Goal: Transaction & Acquisition: Subscribe to service/newsletter

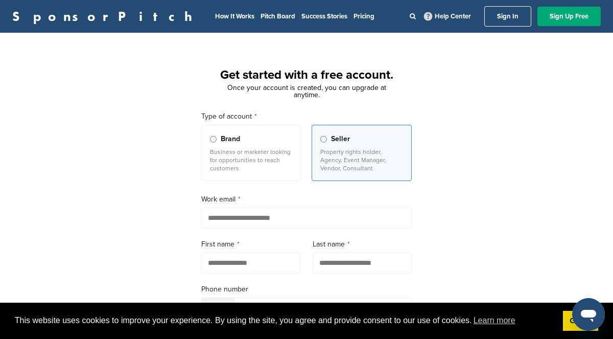
click at [476, 158] on div "Get started with a free account. Once your account is created, you can upgrade …" at bounding box center [306, 282] width 613 height 475
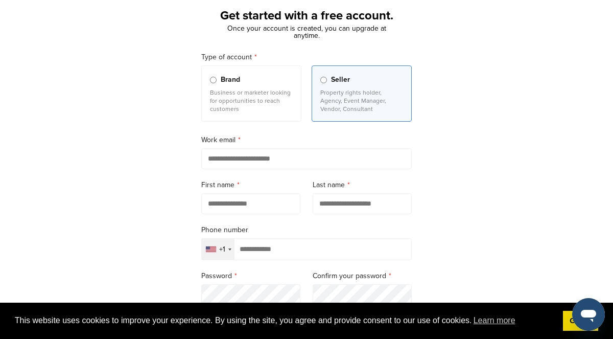
scroll to position [61, 0]
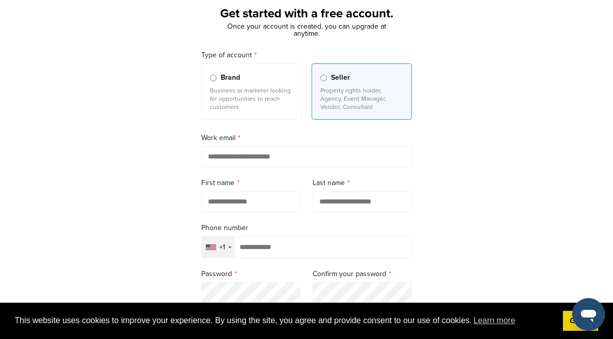
click at [255, 158] on input "email" at bounding box center [306, 156] width 211 height 21
type input "**********"
click at [256, 202] on input "text" at bounding box center [250, 201] width 99 height 21
type input "*****"
click at [336, 199] on input "text" at bounding box center [362, 201] width 99 height 21
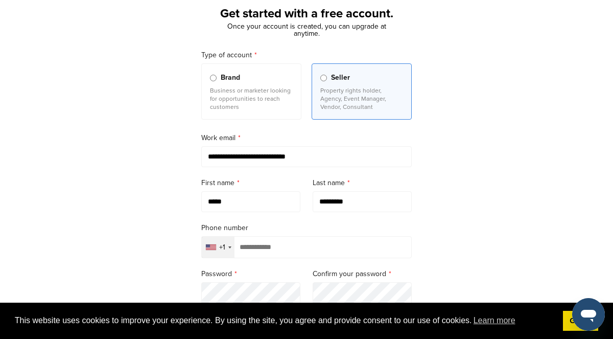
type input "*********"
click at [319, 247] on input "tel" at bounding box center [306, 247] width 211 height 22
type input "**********"
click at [501, 238] on div "**********" at bounding box center [306, 221] width 613 height 475
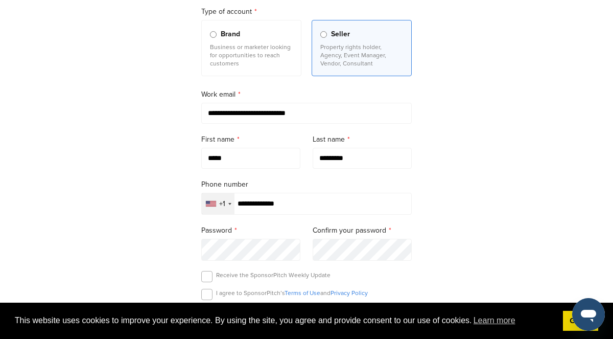
scroll to position [123, 0]
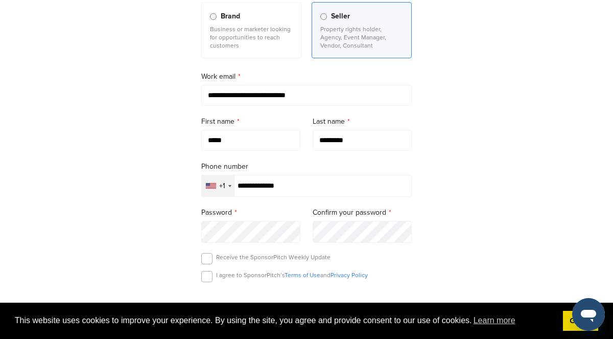
click at [425, 264] on div "**********" at bounding box center [307, 160] width 240 height 450
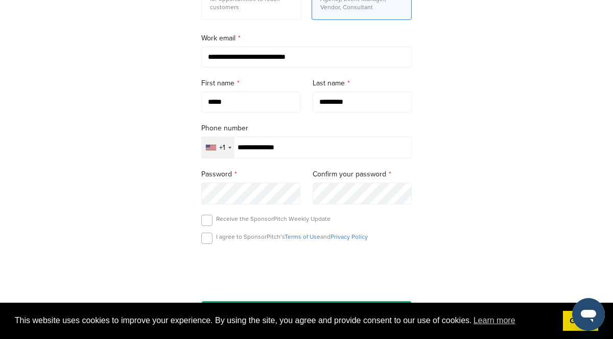
scroll to position [164, 0]
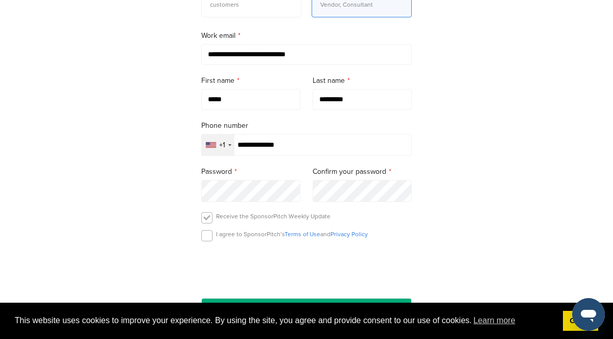
click at [209, 223] on label at bounding box center [206, 217] width 11 height 11
click at [211, 241] on label at bounding box center [206, 235] width 11 height 11
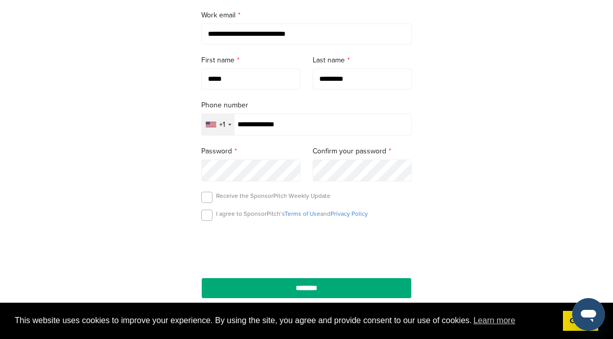
scroll to position [225, 0]
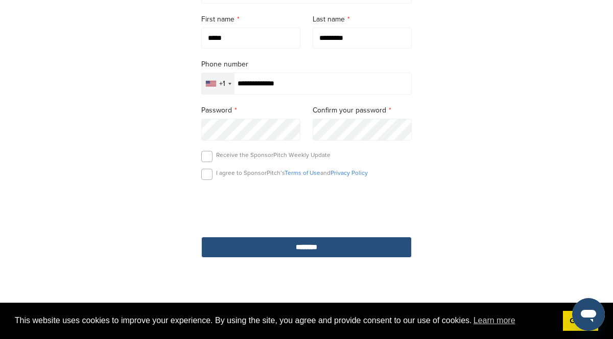
click at [388, 250] on input "********" at bounding box center [306, 247] width 211 height 21
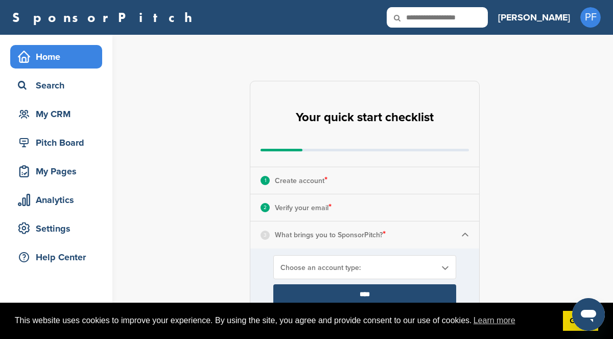
click at [466, 235] on img at bounding box center [466, 235] width 8 height 8
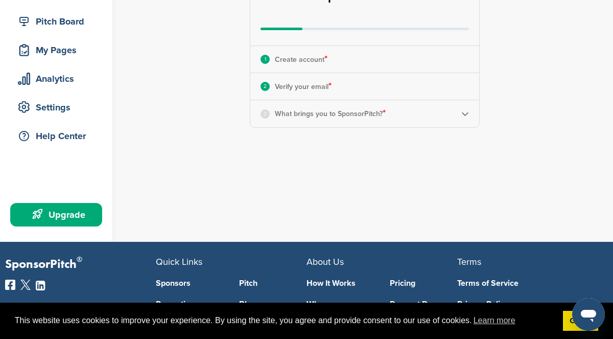
scroll to position [123, 0]
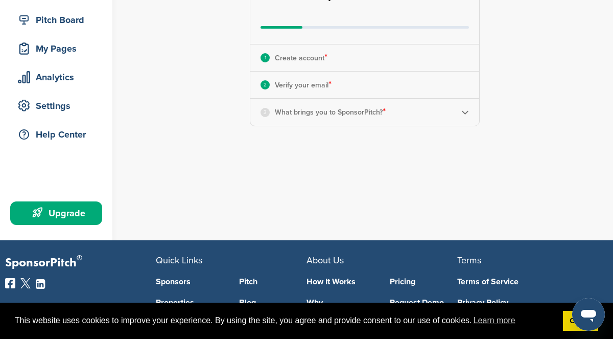
click at [466, 111] on img at bounding box center [466, 112] width 8 height 8
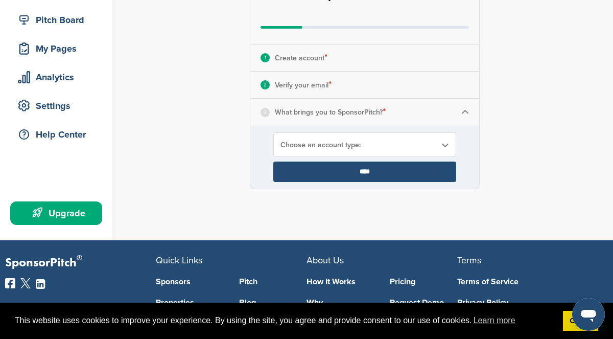
click at [446, 143] on b at bounding box center [444, 145] width 9 height 9
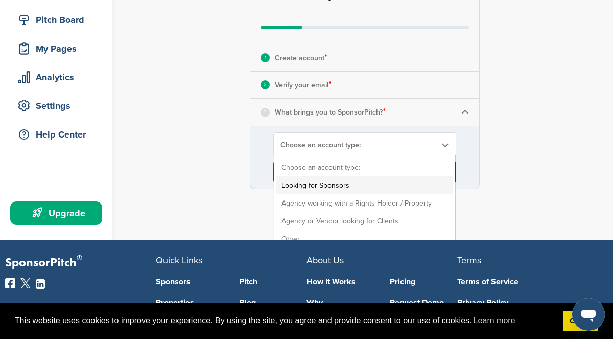
click at [438, 182] on li "Looking for Sponsors" at bounding box center [364, 185] width 177 height 18
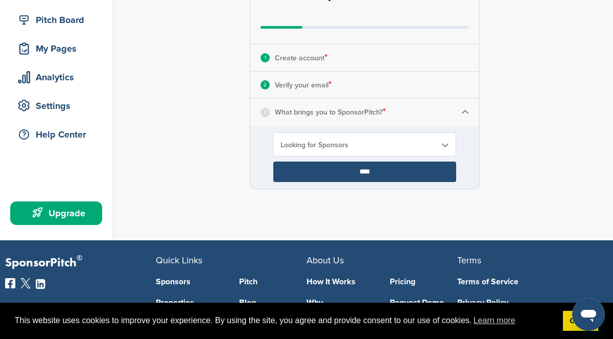
click at [422, 172] on input "****" at bounding box center [364, 171] width 183 height 20
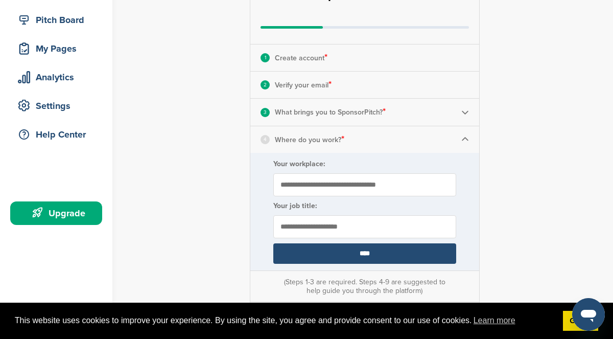
click at [388, 183] on input "Your workplace:" at bounding box center [364, 184] width 183 height 23
type input "**********"
click at [399, 229] on input "text" at bounding box center [364, 226] width 183 height 23
type input "*****"
click at [448, 254] on input "****" at bounding box center [364, 253] width 183 height 20
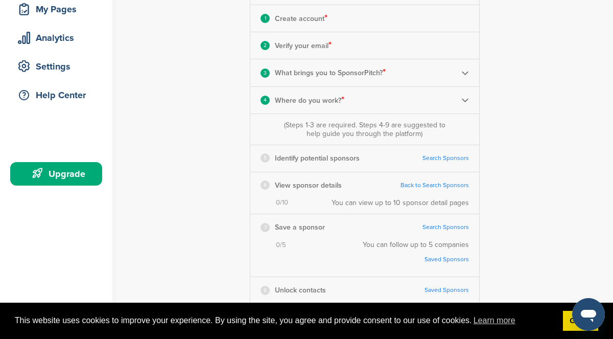
scroll to position [164, 0]
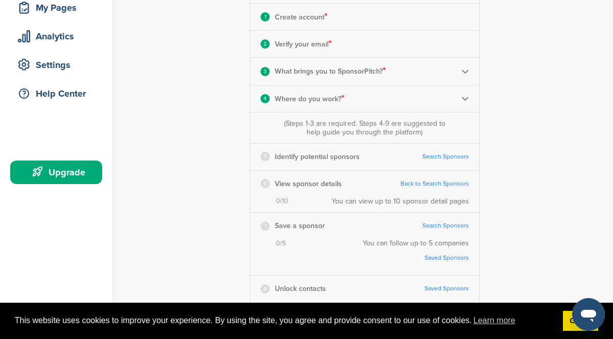
click at [450, 158] on link "Search Sponsors" at bounding box center [446, 157] width 47 height 8
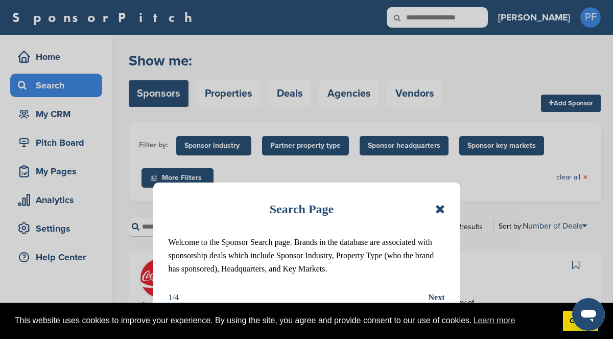
click at [440, 207] on icon at bounding box center [440, 209] width 10 height 12
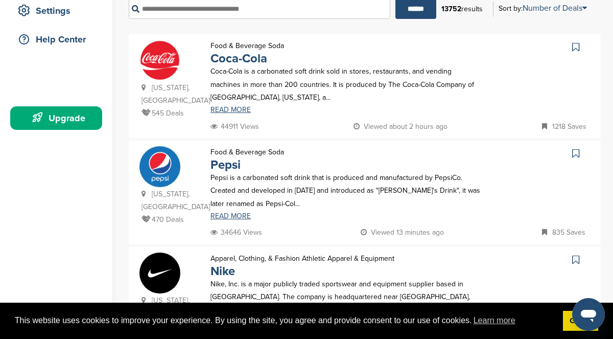
scroll to position [225, 0]
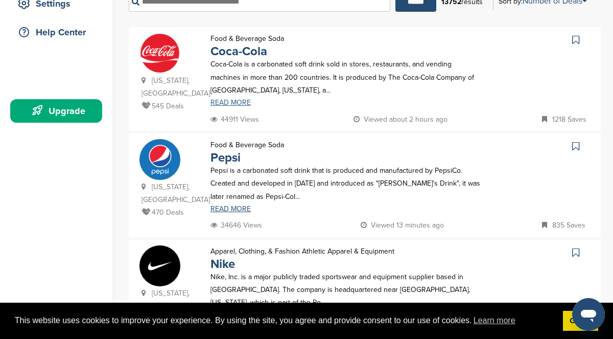
click at [241, 103] on link "READ MORE" at bounding box center [347, 102] width 272 height 7
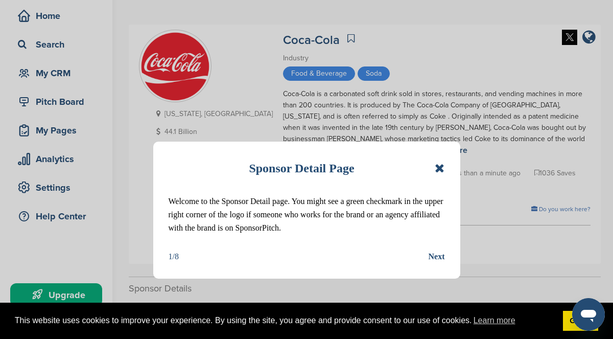
scroll to position [61, 0]
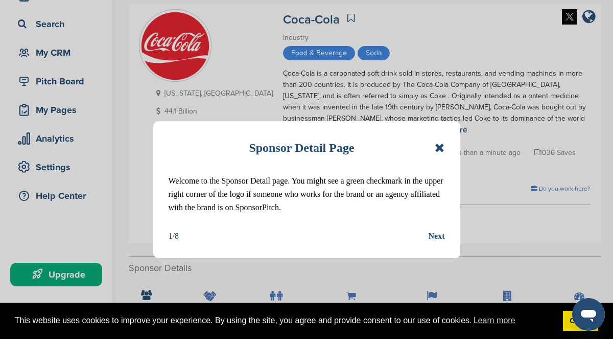
click at [434, 230] on div "Next" at bounding box center [437, 235] width 16 height 13
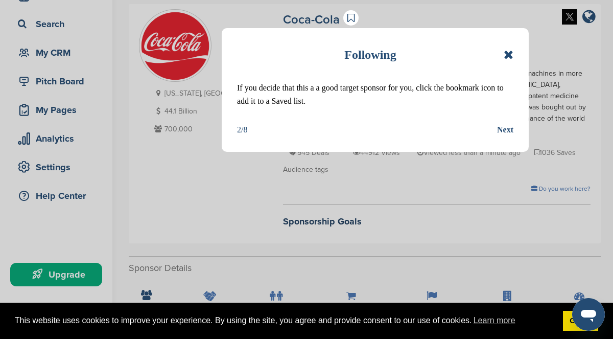
click at [509, 130] on div "Next" at bounding box center [505, 129] width 16 height 13
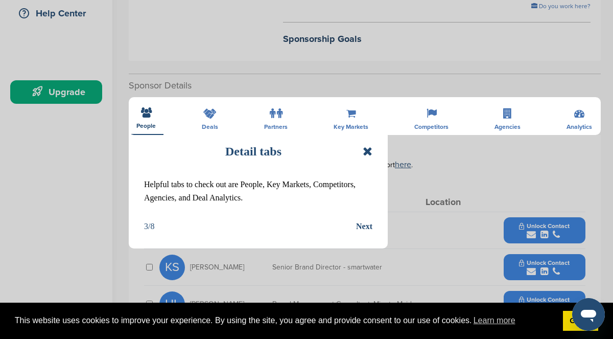
scroll to position [245, 0]
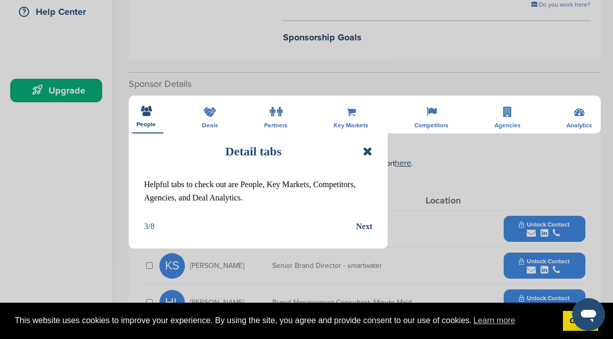
click at [363, 224] on div "Next" at bounding box center [364, 226] width 16 height 13
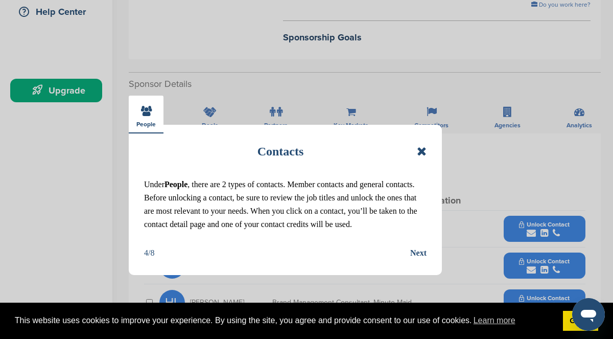
click at [418, 253] on div "Next" at bounding box center [418, 252] width 16 height 13
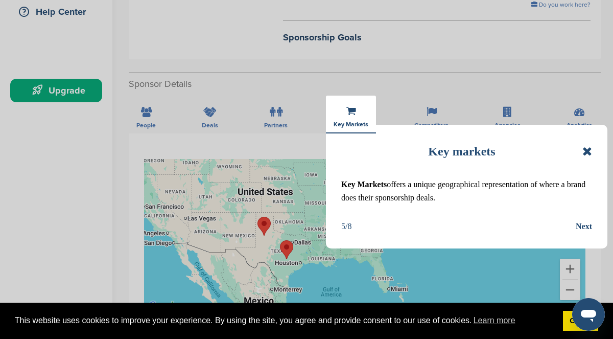
click at [588, 222] on div "Next" at bounding box center [584, 226] width 16 height 13
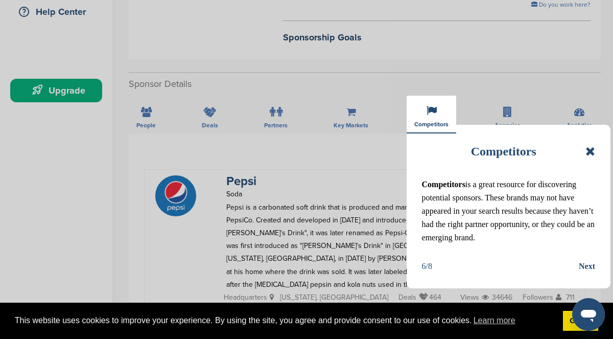
click at [591, 265] on div "Next" at bounding box center [587, 266] width 16 height 13
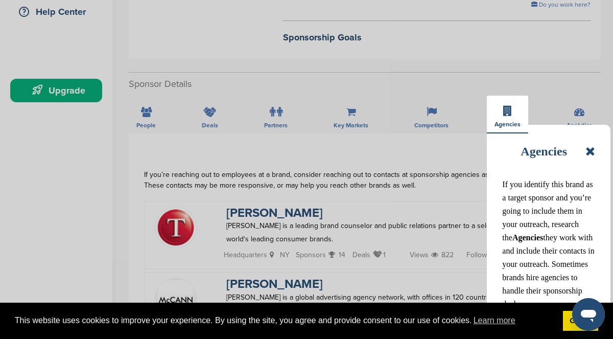
click at [590, 148] on icon at bounding box center [591, 151] width 10 height 12
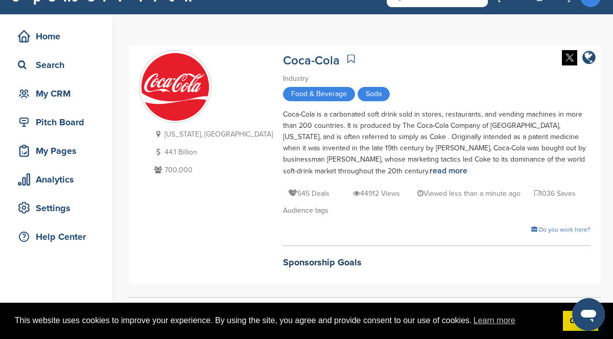
scroll to position [0, 0]
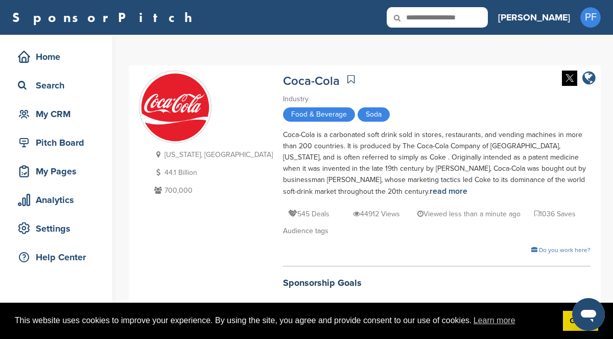
click at [587, 79] on icon "company link" at bounding box center [589, 78] width 13 height 15
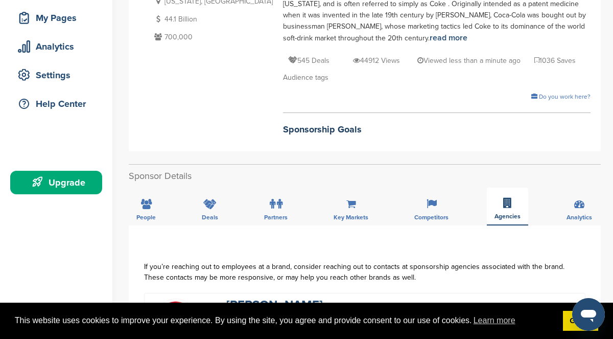
scroll to position [143, 0]
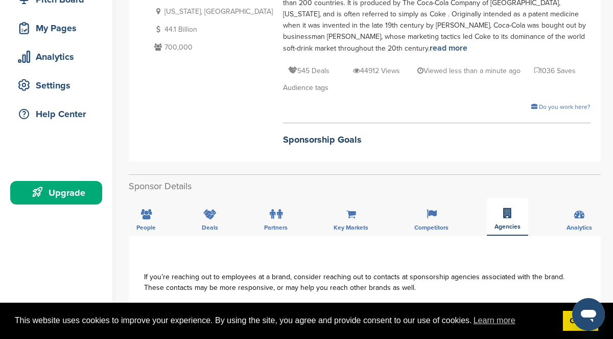
click at [85, 202] on div "Upgrade" at bounding box center [56, 193] width 92 height 24
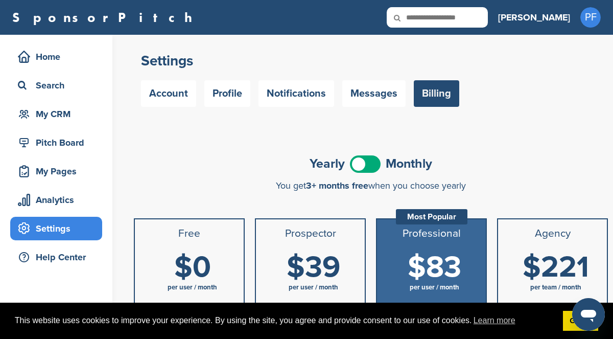
click at [148, 127] on div "Settings Account Profile Notifications Messages Billing" at bounding box center [371, 82] width 484 height 95
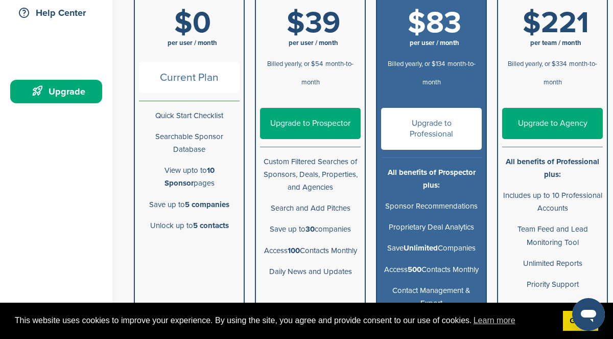
scroll to position [225, 0]
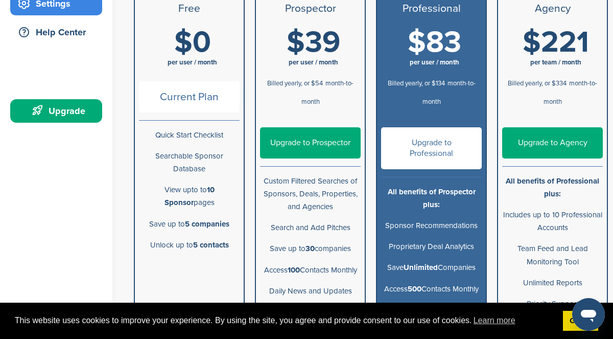
click at [174, 89] on span "Current Plan" at bounding box center [189, 96] width 101 height 31
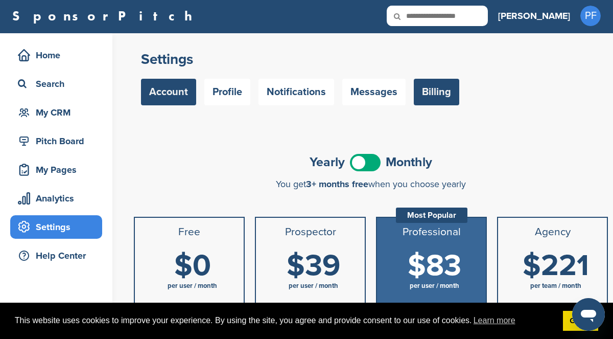
scroll to position [0, 0]
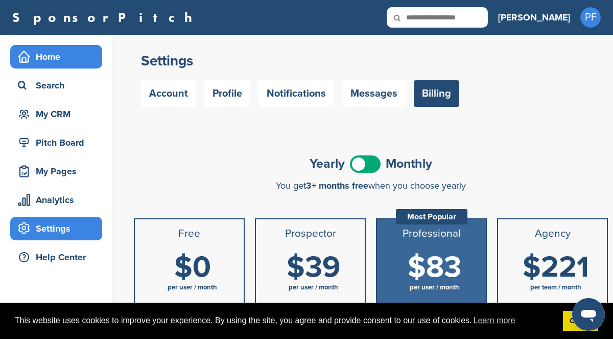
click at [61, 57] on div "Home" at bounding box center [58, 57] width 87 height 18
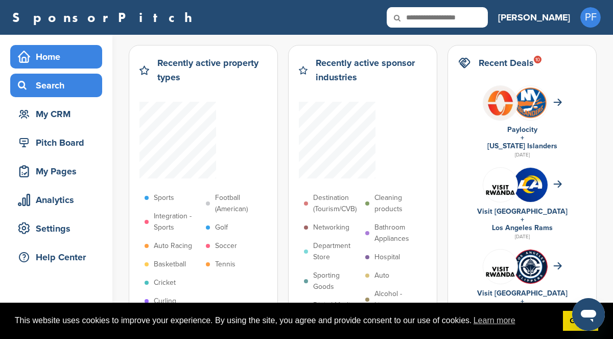
click at [45, 90] on div "Search" at bounding box center [58, 85] width 87 height 18
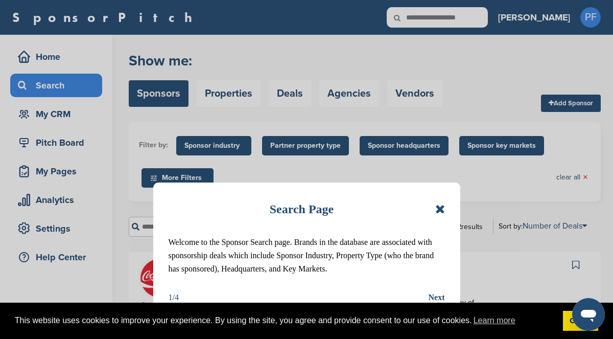
click at [442, 207] on icon at bounding box center [440, 209] width 10 height 12
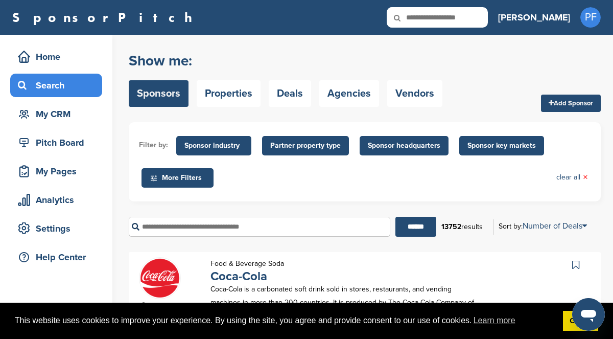
click at [317, 222] on input "text" at bounding box center [260, 227] width 262 height 20
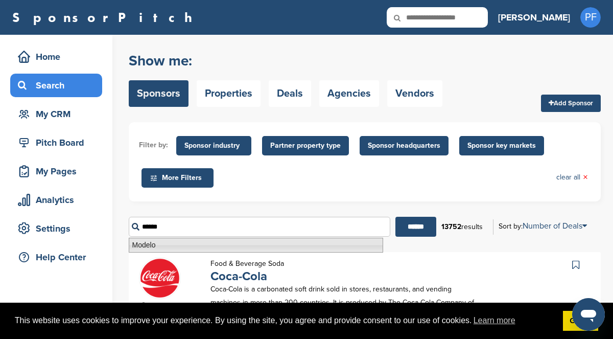
click at [370, 243] on li "Modelo" at bounding box center [256, 245] width 255 height 15
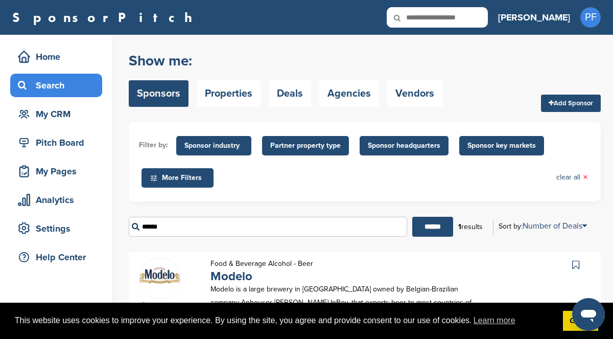
type input "******"
click at [481, 262] on div "Food & Beverage Alcohol - Beer Modelo Modelo is a large brewery in Mexico owned…" at bounding box center [346, 297] width 293 height 81
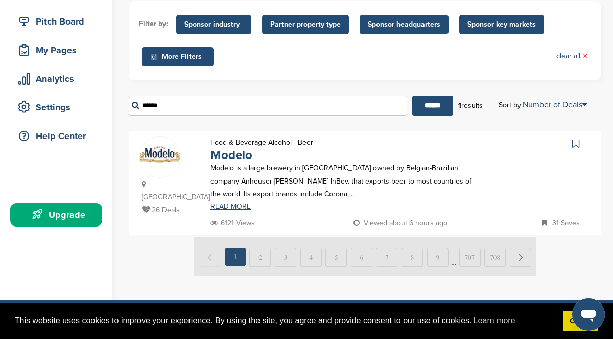
scroll to position [123, 0]
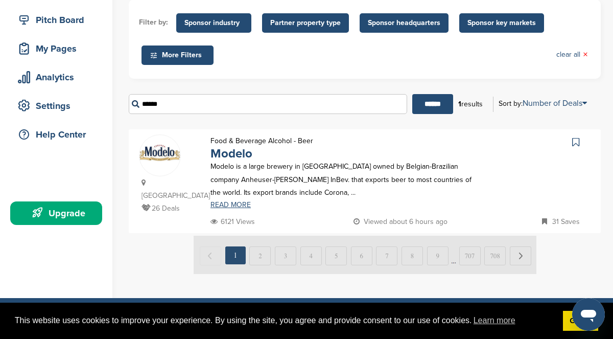
click at [159, 151] on img at bounding box center [160, 152] width 41 height 19
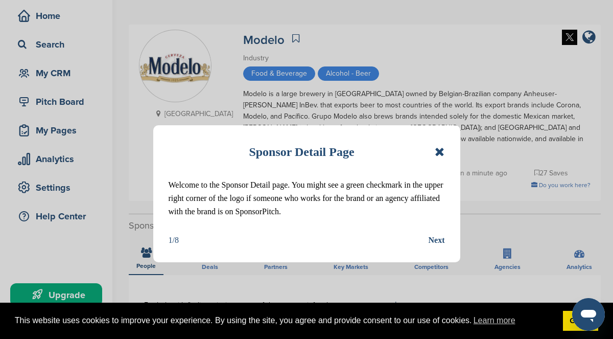
scroll to position [61, 0]
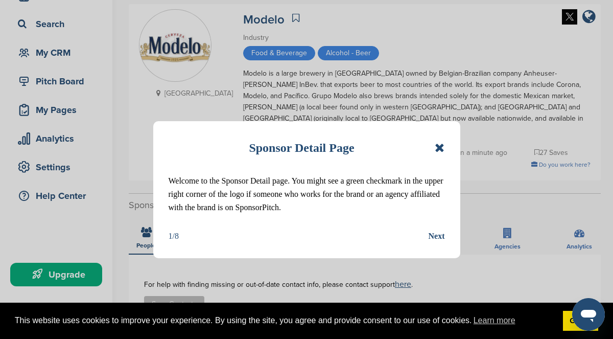
click at [432, 238] on div "Next" at bounding box center [437, 235] width 16 height 13
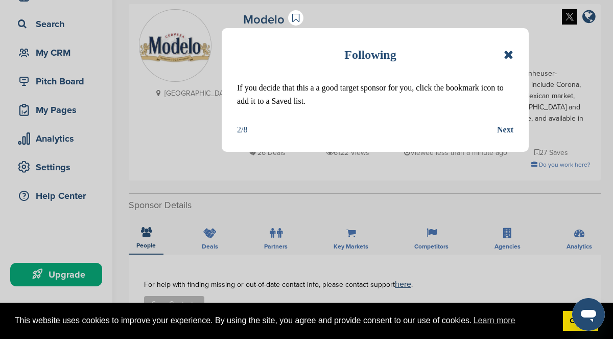
drag, startPoint x: 335, startPoint y: 38, endPoint x: 186, endPoint y: 46, distance: 148.9
click at [186, 46] on div "Following If you decide that this a a good target sponsor for you, click the bo…" at bounding box center [306, 169] width 613 height 339
click at [508, 128] on div "Next" at bounding box center [505, 129] width 16 height 13
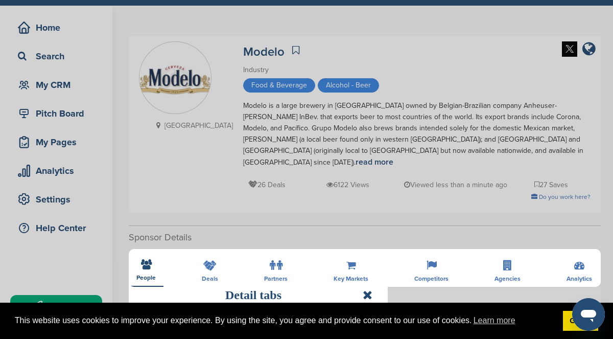
scroll to position [20, 0]
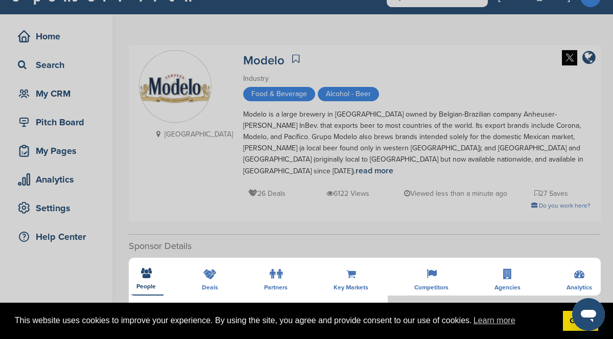
click at [48, 32] on div "Detail tabs Helpful tabs to check out are People, Key Markets, Competitors, Age…" at bounding box center [306, 169] width 613 height 339
click at [49, 37] on div "Detail tabs Helpful tabs to check out are People, Key Markets, Competitors, Age…" at bounding box center [306, 169] width 613 height 339
click at [21, 34] on div "Detail tabs Helpful tabs to check out are People, Key Markets, Competitors, Age…" at bounding box center [306, 169] width 613 height 339
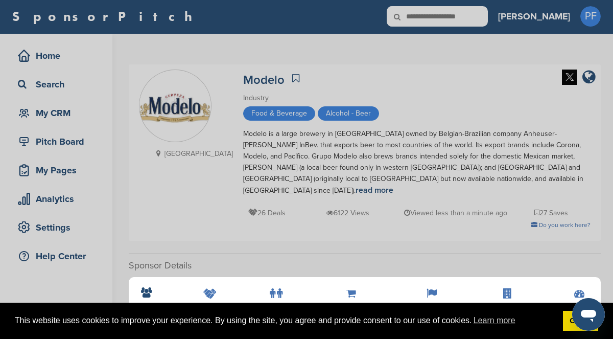
scroll to position [0, 0]
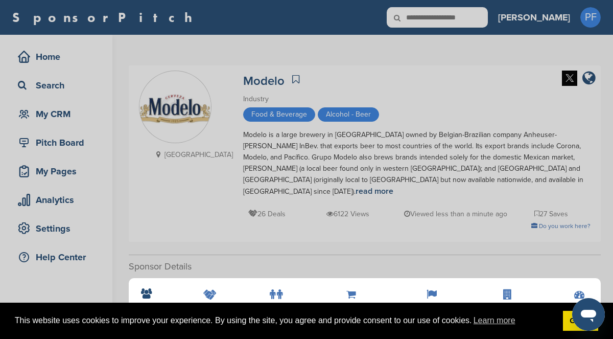
click at [48, 18] on div "Detail tabs Helpful tabs to check out are People, Key Markets, Competitors, Age…" at bounding box center [306, 169] width 613 height 339
click at [588, 24] on div "Detail tabs Helpful tabs to check out are People, Key Markets, Competitors, Age…" at bounding box center [306, 169] width 613 height 339
click at [563, 18] on div "Detail tabs Helpful tabs to check out are People, Key Markets, Competitors, Age…" at bounding box center [306, 169] width 613 height 339
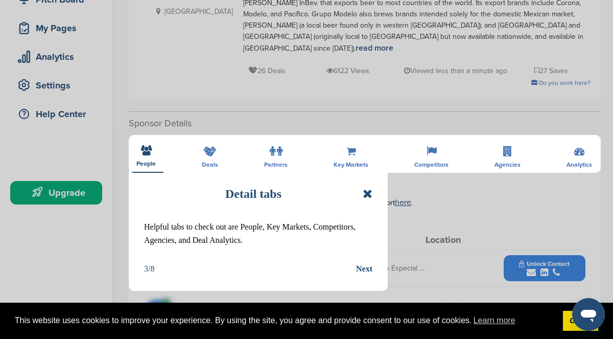
scroll to position [164, 0]
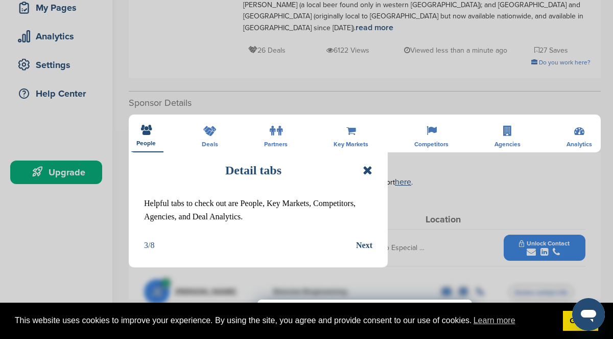
click at [549, 229] on div "Detail tabs Helpful tabs to check out are People, Key Markets, Competitors, Age…" at bounding box center [306, 169] width 613 height 339
click at [370, 167] on icon at bounding box center [368, 170] width 10 height 12
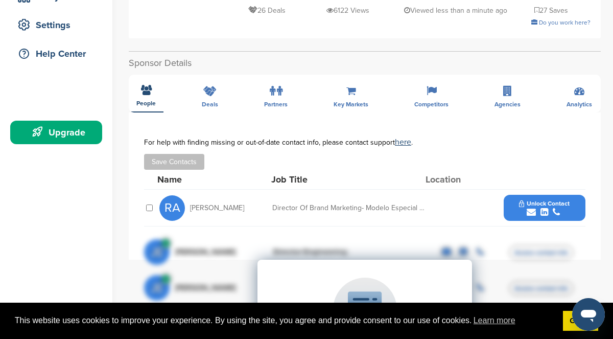
scroll to position [204, 0]
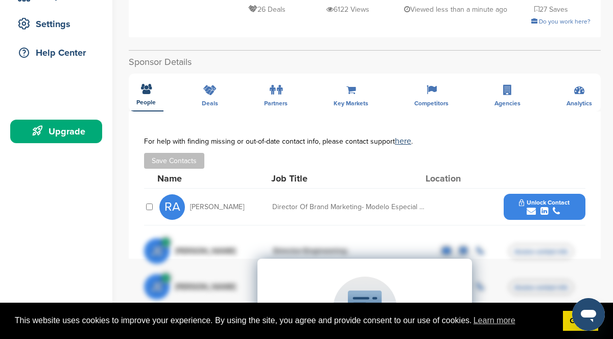
click at [534, 199] on span "Unlock Contact" at bounding box center [544, 202] width 51 height 7
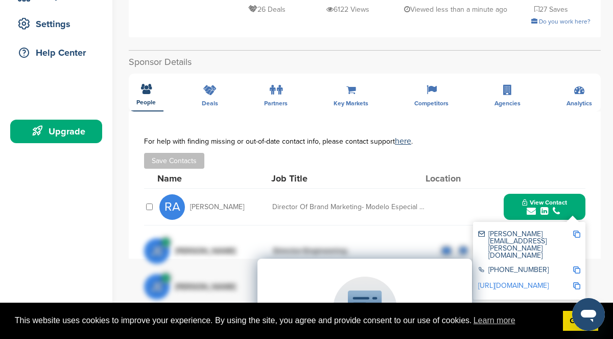
drag, startPoint x: 488, startPoint y: 222, endPoint x: 565, endPoint y: 225, distance: 77.2
